Goal: Find specific page/section: Find specific page/section

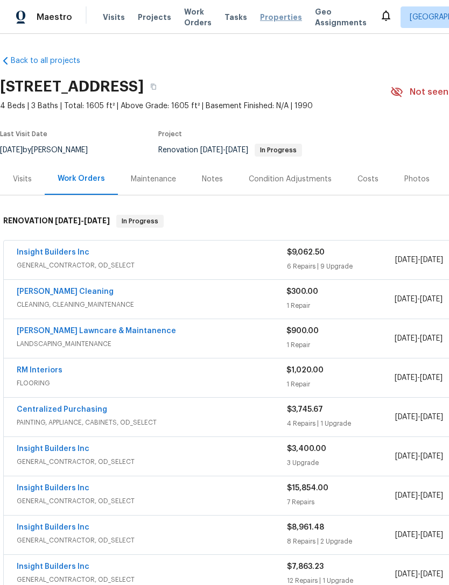
click at [267, 22] on span "Properties" at bounding box center [281, 17] width 42 height 11
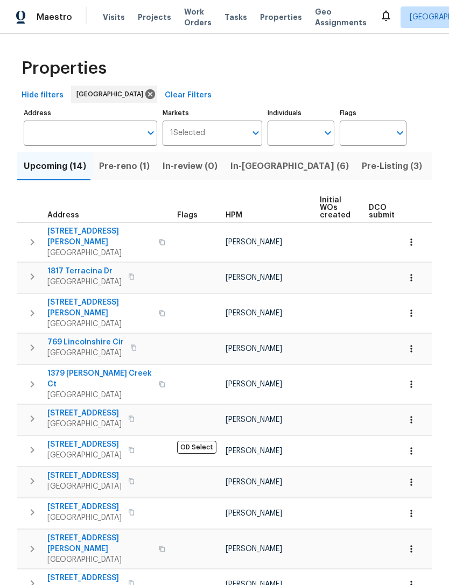
click at [362, 171] on span "Pre-Listing (3)" at bounding box center [392, 166] width 60 height 15
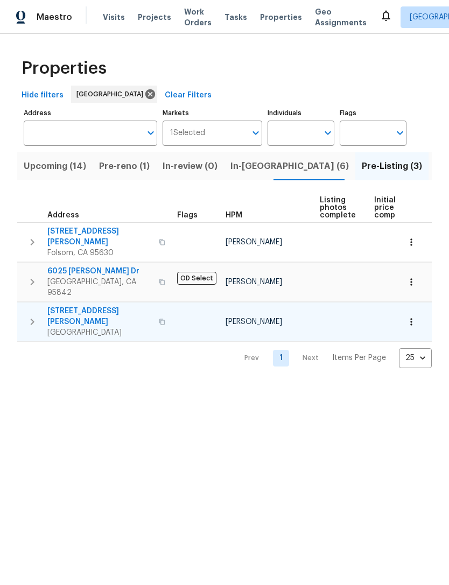
click at [84, 327] on span "[GEOGRAPHIC_DATA]" at bounding box center [99, 332] width 105 height 11
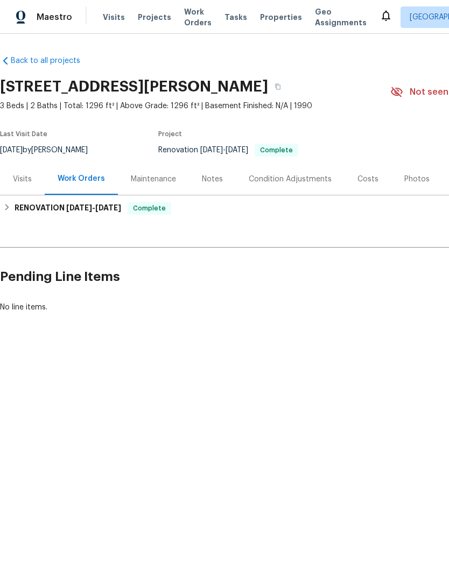
click at [359, 180] on div "Costs" at bounding box center [367, 179] width 21 height 11
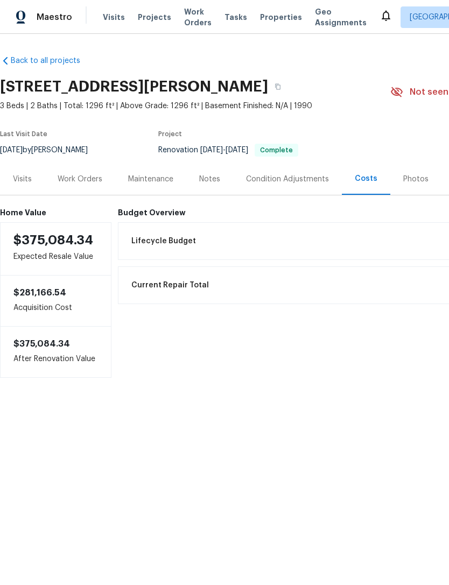
click at [410, 177] on div "Photos" at bounding box center [415, 179] width 25 height 11
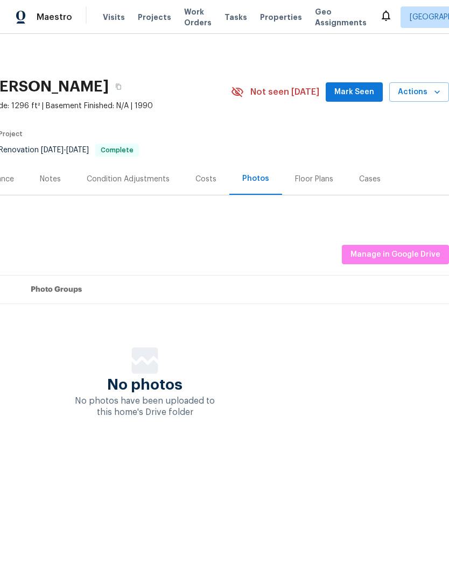
scroll to position [0, 159]
click at [398, 256] on span "Manage in Google Drive" at bounding box center [395, 254] width 90 height 13
